Goal: Information Seeking & Learning: Learn about a topic

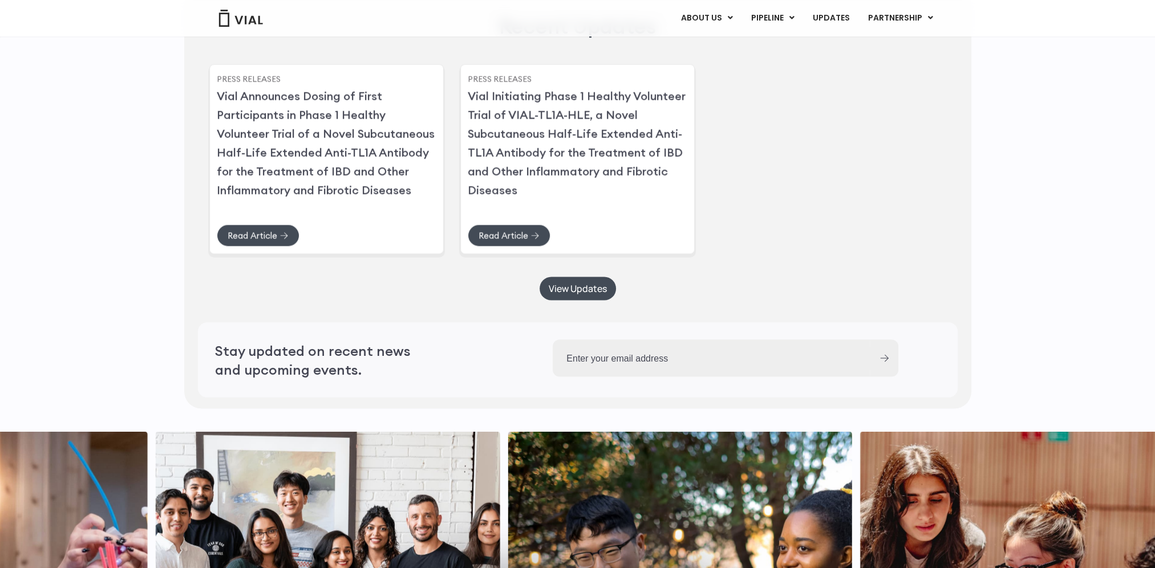
scroll to position [2844, 0]
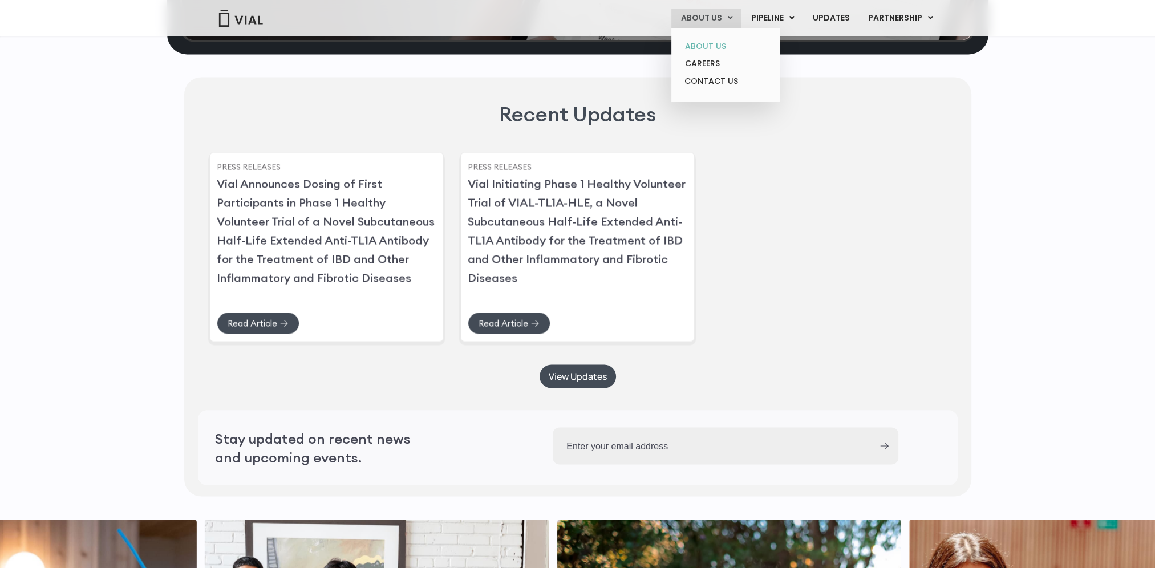
click at [703, 46] on link "ABOUT US" at bounding box center [726, 47] width 100 height 18
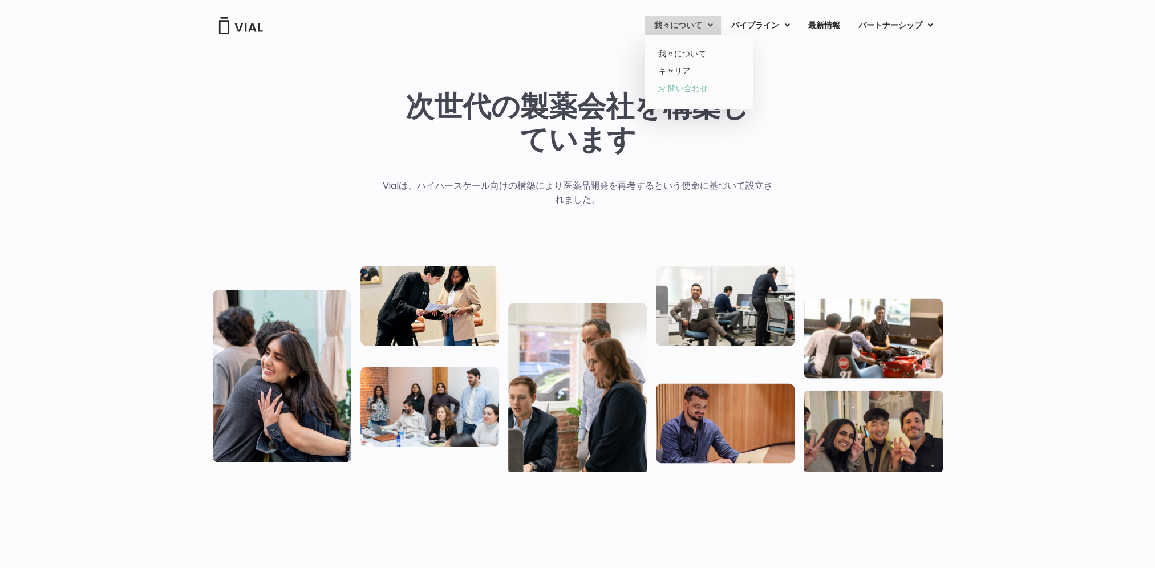
click at [686, 91] on link "お 問い合わせ" at bounding box center [699, 89] width 100 height 18
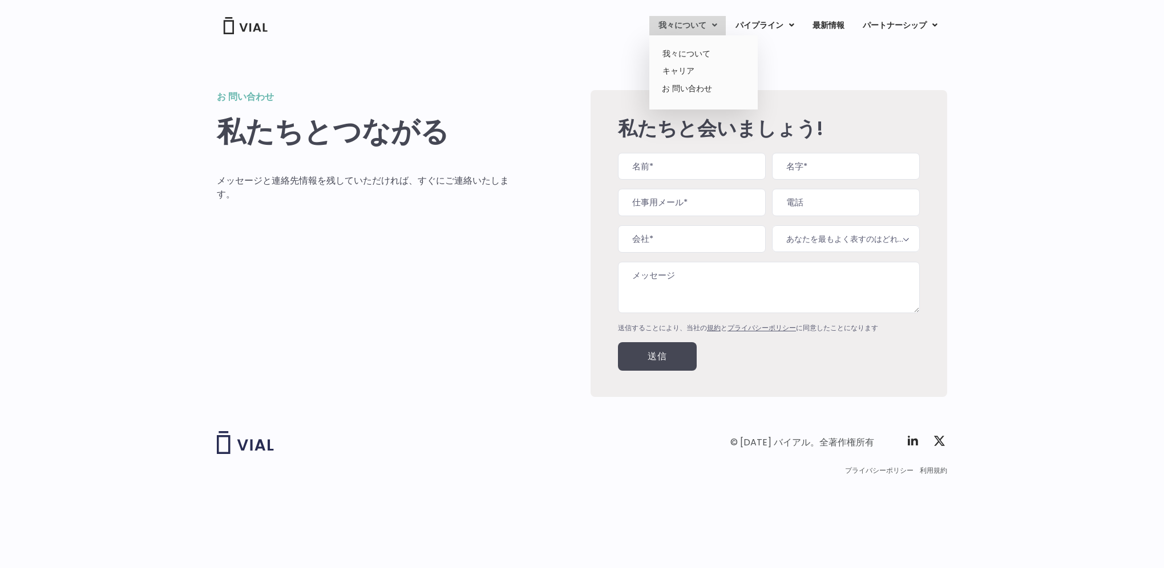
click at [669, 24] on font "我々について" at bounding box center [682, 24] width 48 height 11
click at [680, 54] on link "我々について" at bounding box center [703, 54] width 100 height 18
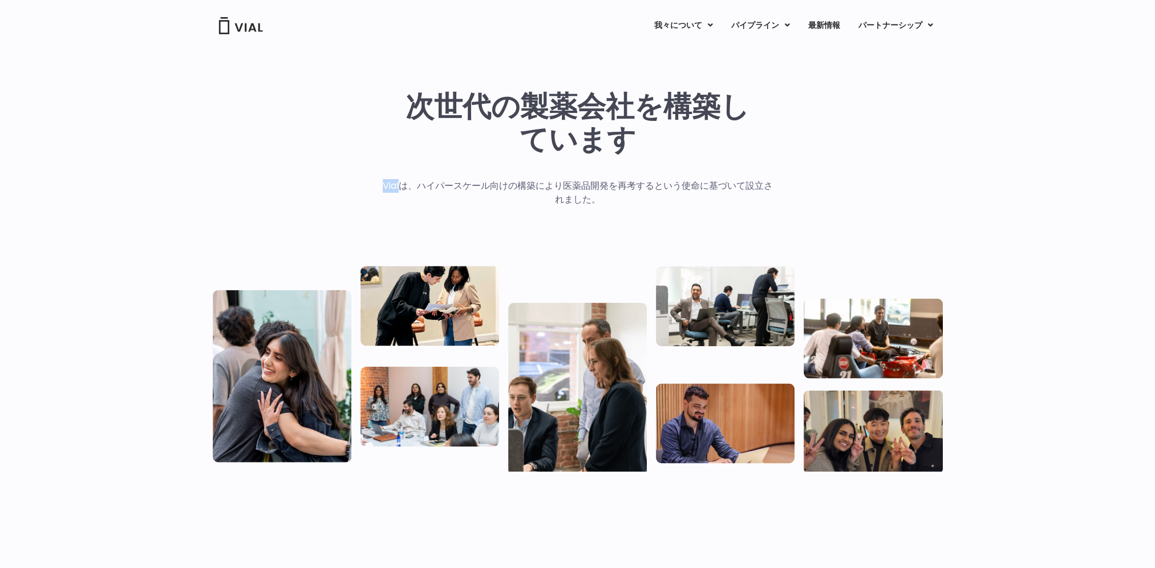
drag, startPoint x: 403, startPoint y: 187, endPoint x: 373, endPoint y: 183, distance: 31.0
click at [373, 183] on div "次世代の製薬会社を構築し ています Vialは、ハイパースケール向けの構築により医薬品開発を再考するという使命に基づいて設立されました。" at bounding box center [578, 281] width 730 height 382
copy p "Vial"
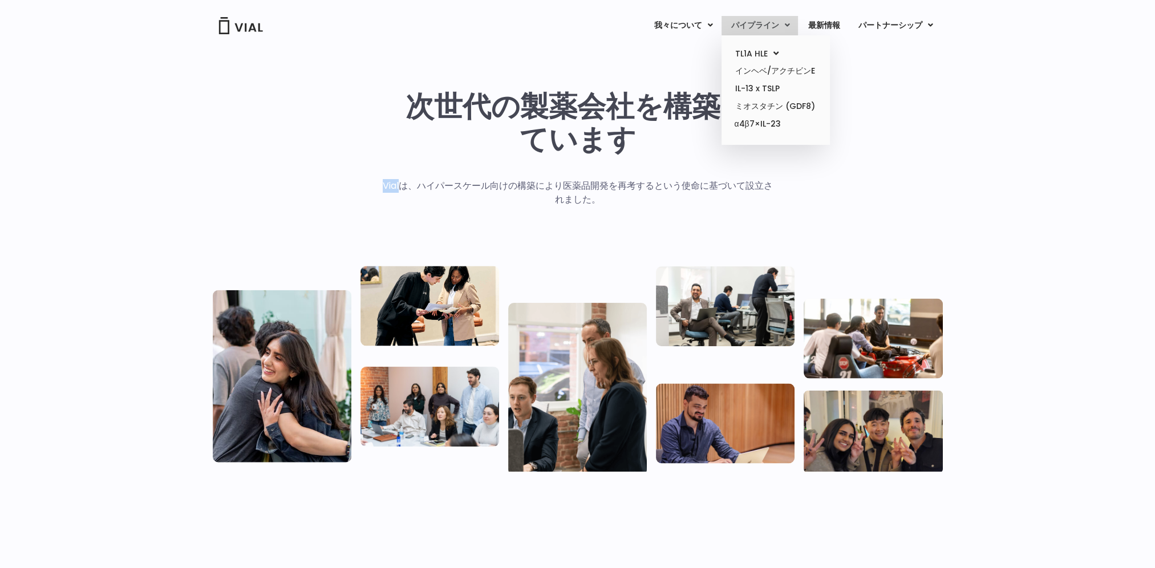
click at [757, 26] on font "パイプライン" at bounding box center [755, 24] width 48 height 11
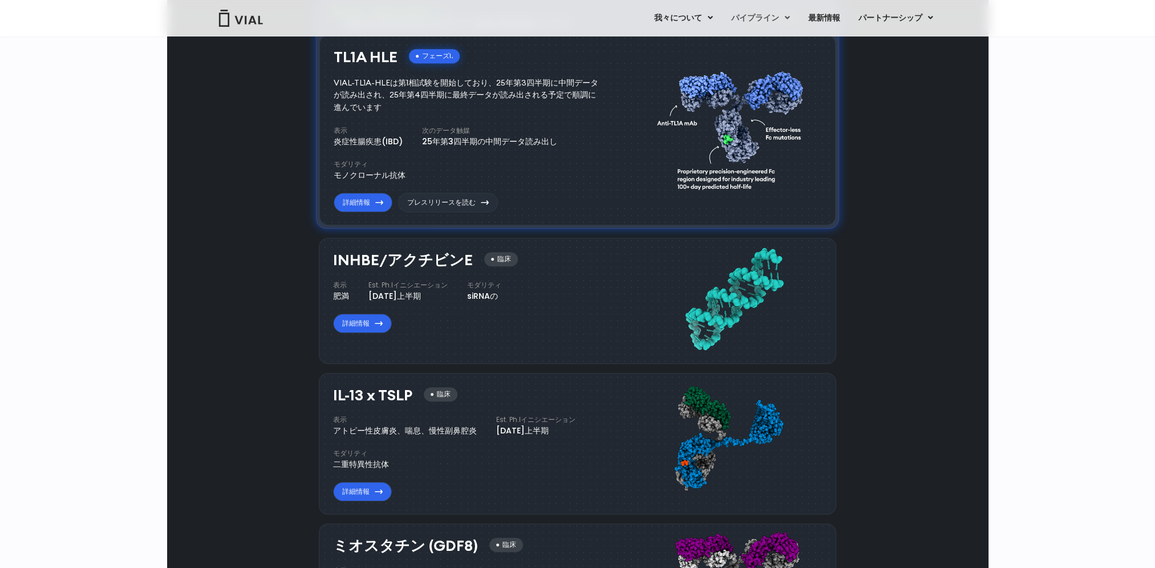
scroll to position [788, 0]
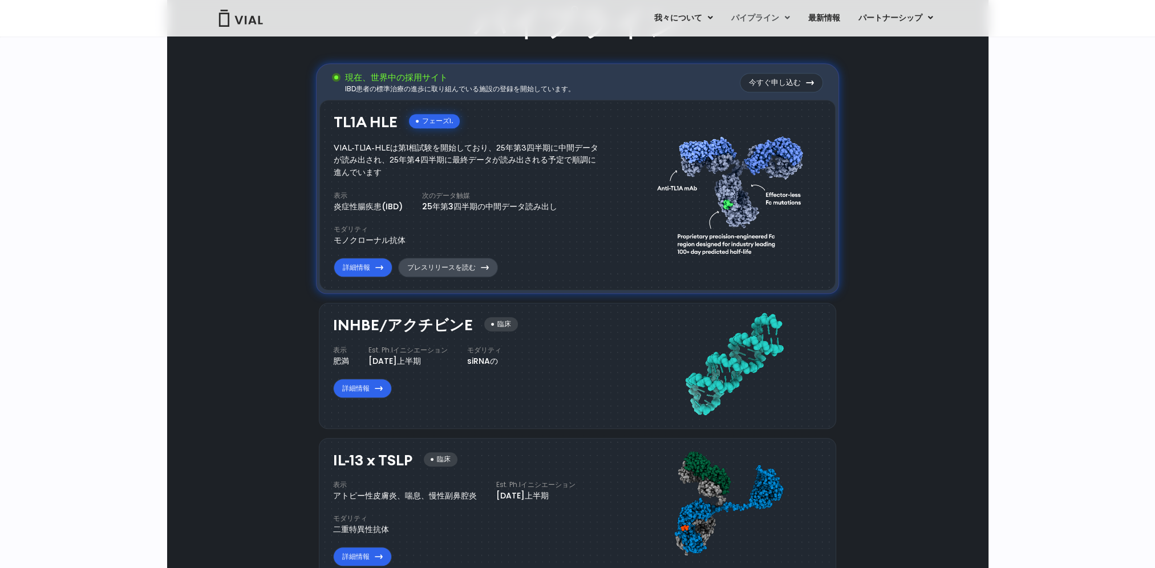
click at [434, 265] on font "プレスリリースを読む" at bounding box center [441, 267] width 68 height 10
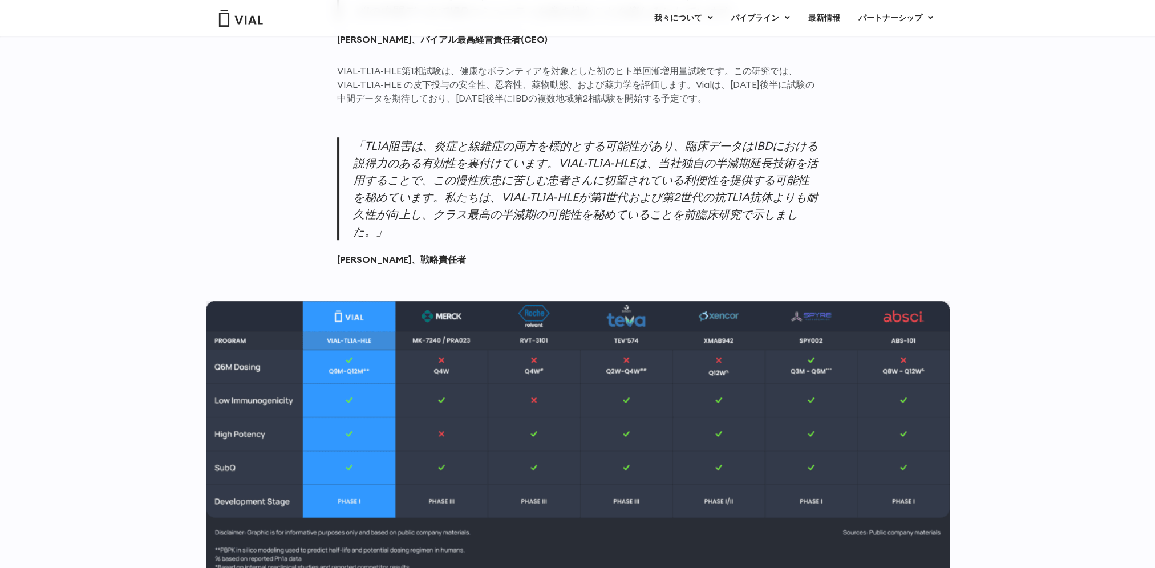
scroll to position [1027, 0]
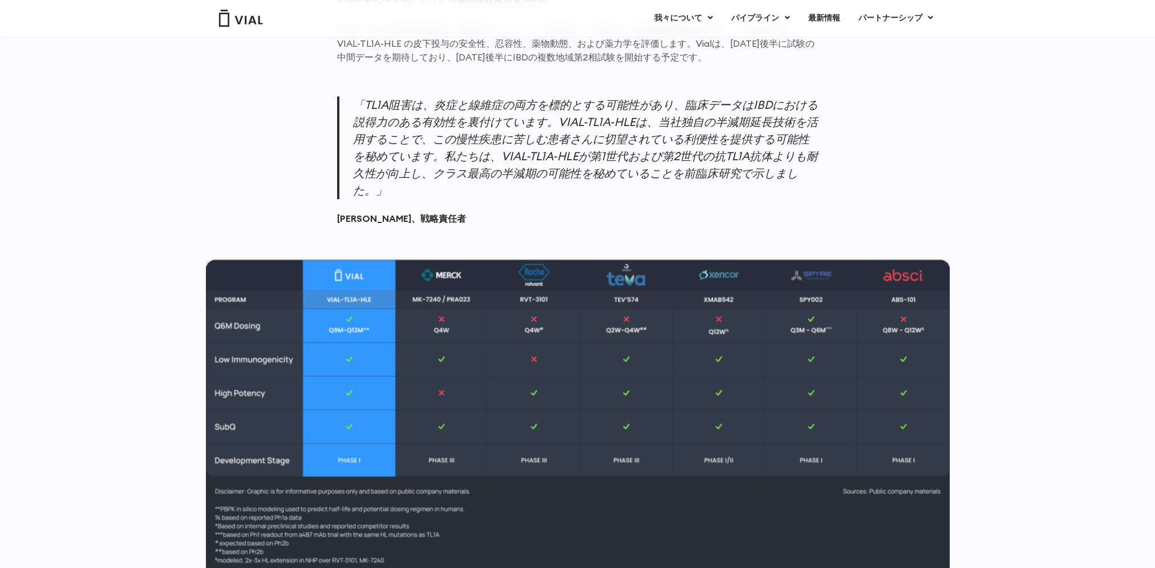
click at [565, 119] on p "「TL1A阻害は、炎症と線維症の両方を標的とする可能性があり、臨床データはIBDにおける説得力のある有効性を裏付けています。VIAL-TL1A-HLEは、当社…" at bounding box center [578, 147] width 482 height 103
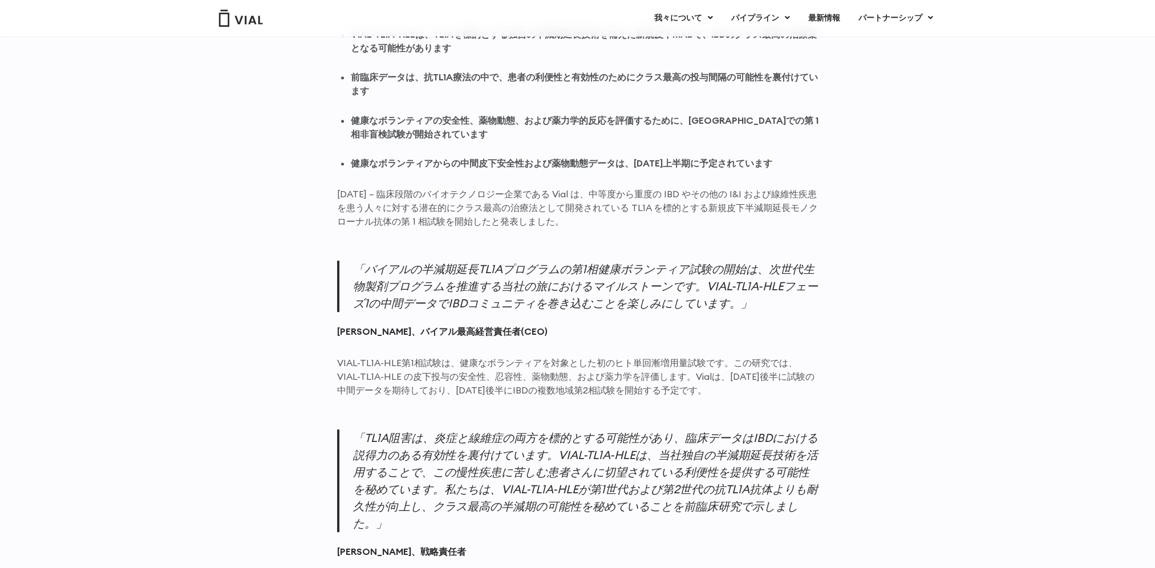
scroll to position [628, 0]
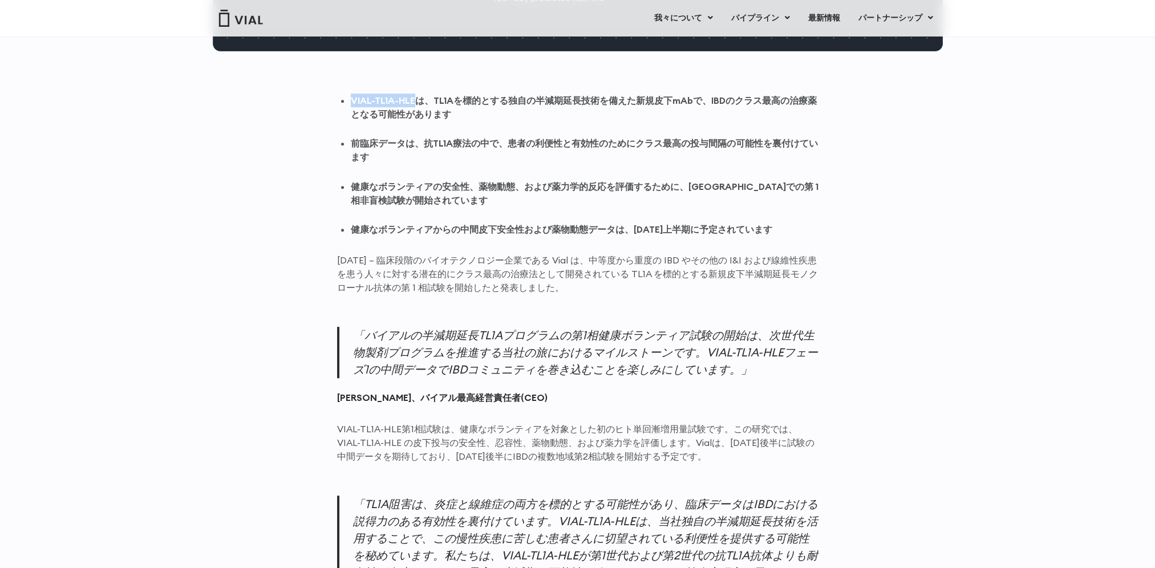
drag, startPoint x: 416, startPoint y: 100, endPoint x: 345, endPoint y: 99, distance: 70.8
copy strong "VIAL-TL1A-HLE"
click at [671, 19] on font "我々について" at bounding box center [678, 17] width 48 height 11
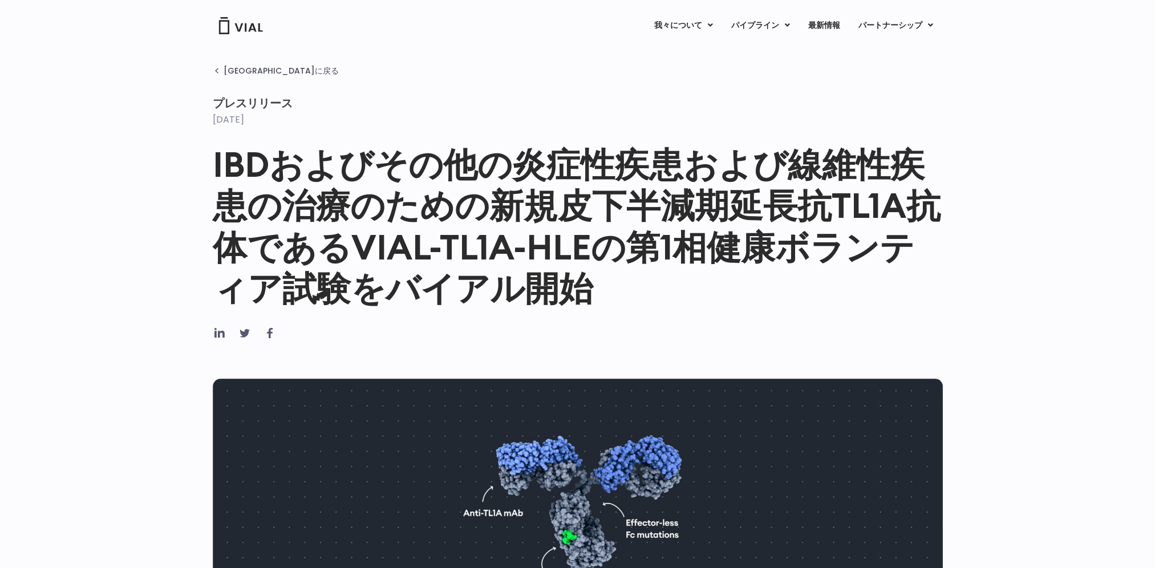
scroll to position [0, 0]
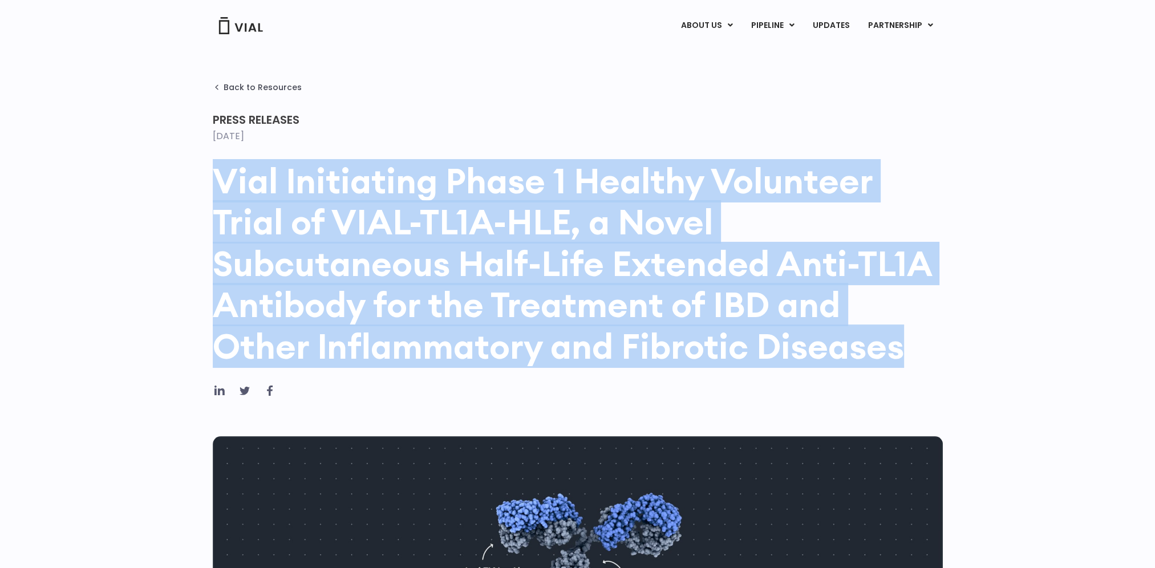
drag, startPoint x: 217, startPoint y: 180, endPoint x: 904, endPoint y: 365, distance: 711.4
click at [904, 365] on h1 "Vial Initiating Phase 1 Healthy Volunteer Trial of VIAL-TL1A-HLE, a Novel Subcu…" at bounding box center [578, 263] width 730 height 207
copy h1 "Vial Initiating Phase 1 Healthy Volunteer Trial of VIAL-TL1A-HLE, a Novel Subcu…"
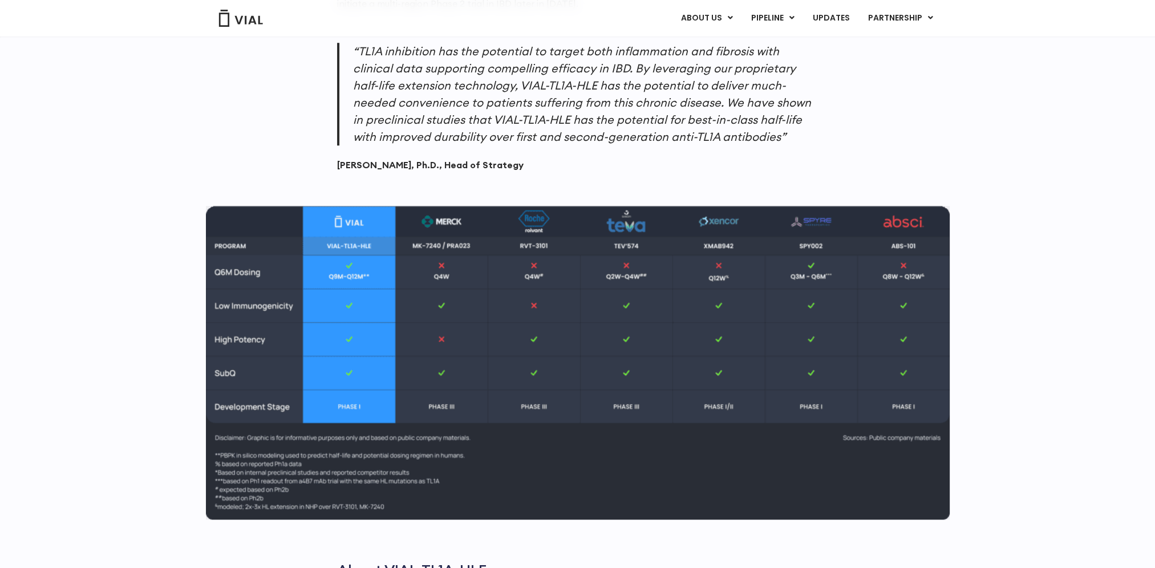
scroll to position [1198, 0]
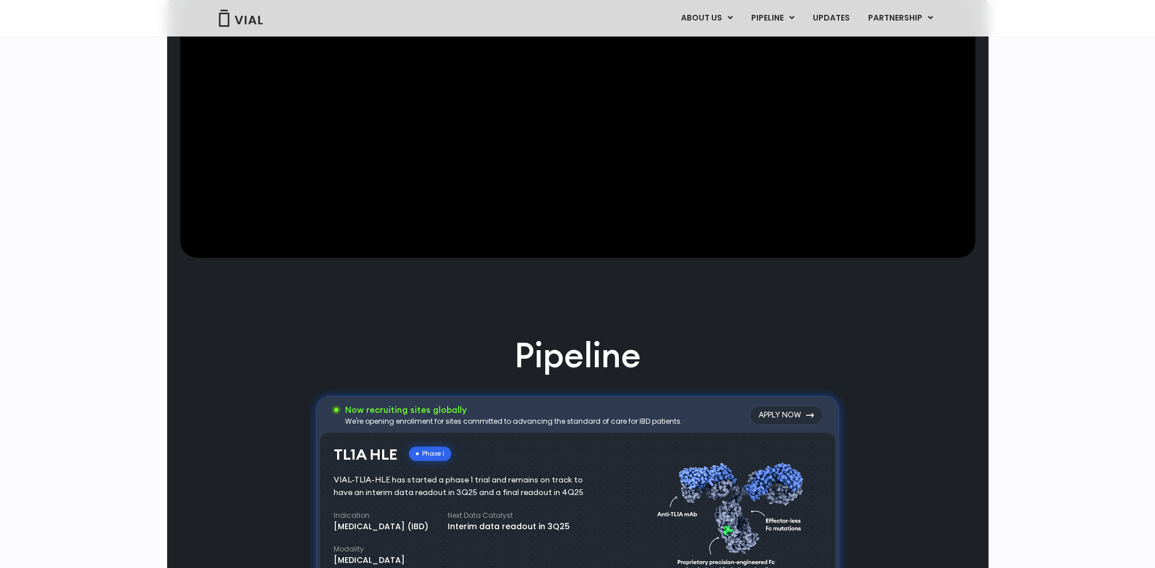
scroll to position [228, 0]
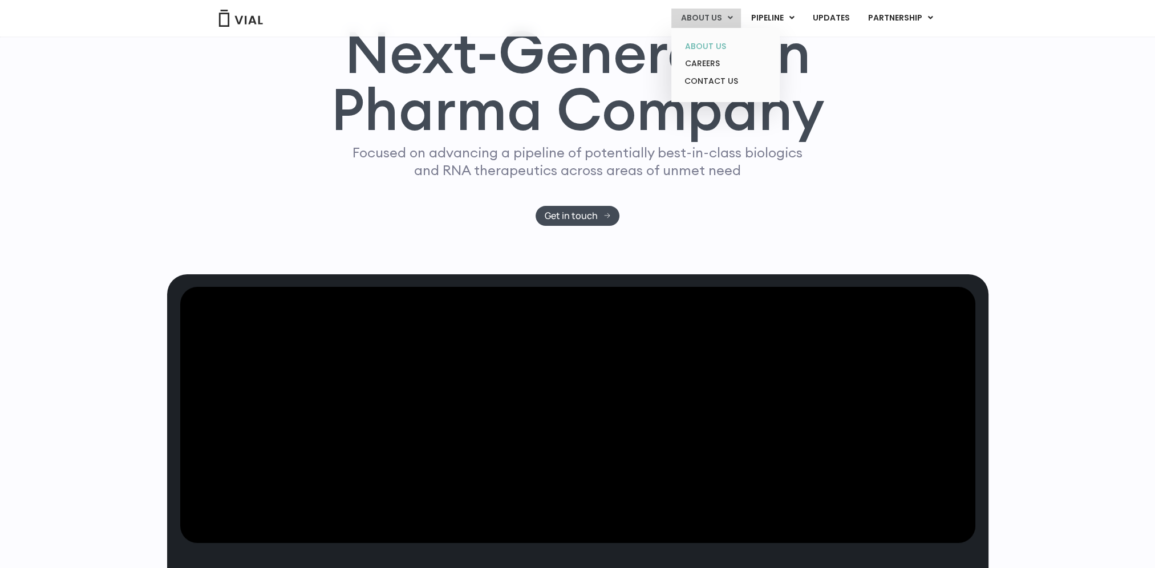
click at [709, 43] on link "ABOUT US" at bounding box center [726, 47] width 100 height 18
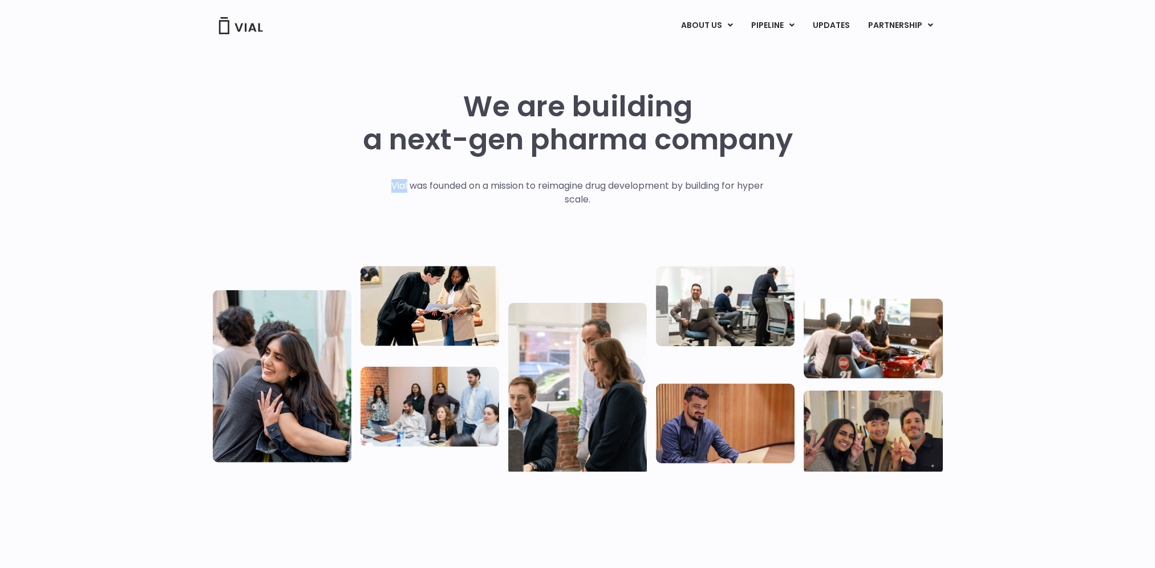
drag, startPoint x: 402, startPoint y: 187, endPoint x: 383, endPoint y: 185, distance: 18.9
click at [383, 185] on p "Vial was founded on a mission to reimagine drug development by building for hyp…" at bounding box center [577, 192] width 397 height 27
copy p "Vial"
click at [1038, 213] on div "We are building a next-gen pharma company Vial was founded on a mission to reim…" at bounding box center [577, 276] width 1155 height 456
click at [251, 27] on img at bounding box center [241, 25] width 46 height 17
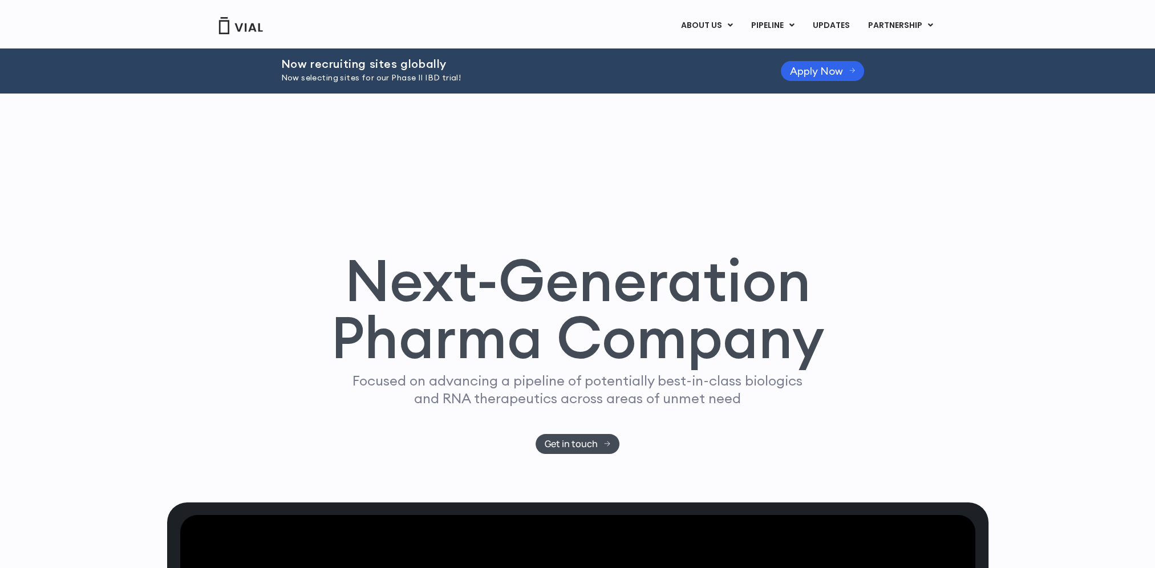
click at [1107, 248] on div "Next-Generation Pharma Company Focused on advancing a pipeline of potentially b…" at bounding box center [577, 298] width 1155 height 409
click at [248, 29] on img at bounding box center [241, 25] width 46 height 17
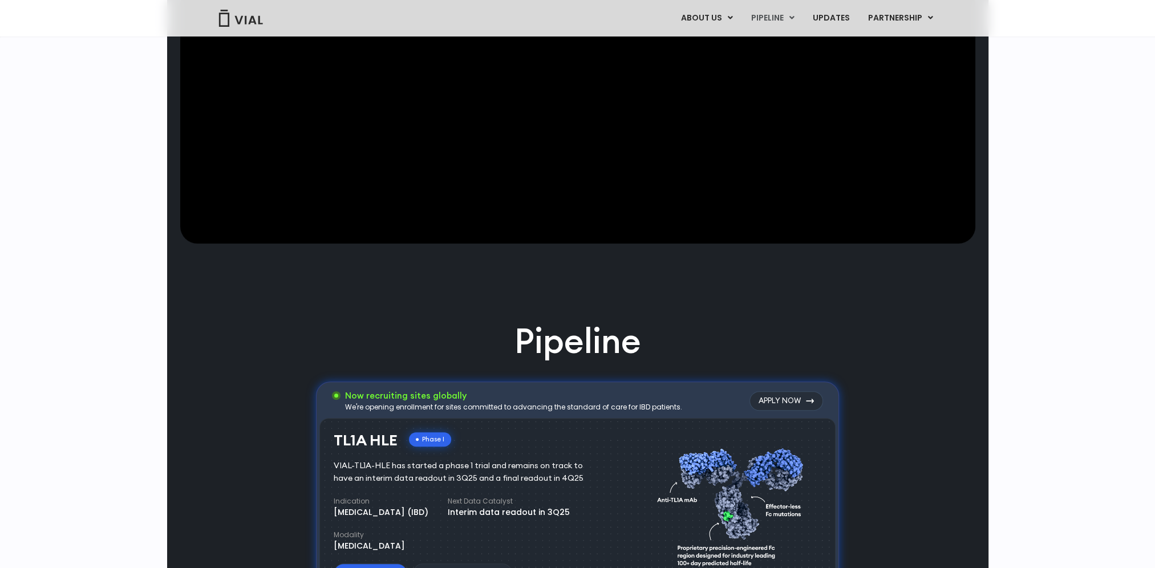
scroll to position [685, 0]
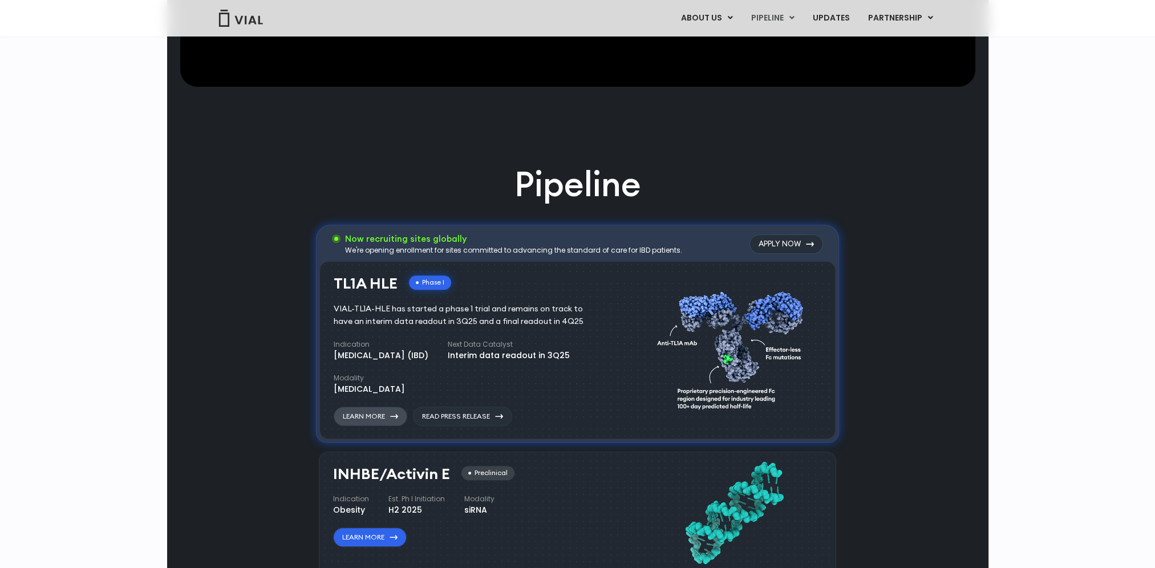
click at [379, 415] on link "Learn More" at bounding box center [371, 416] width 74 height 19
